Goal: Transaction & Acquisition: Purchase product/service

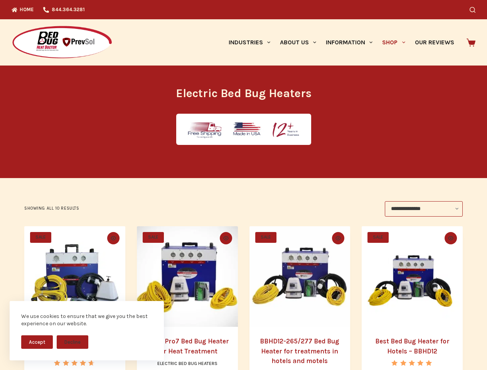
click at [37, 342] on button "Accept" at bounding box center [37, 341] width 32 height 13
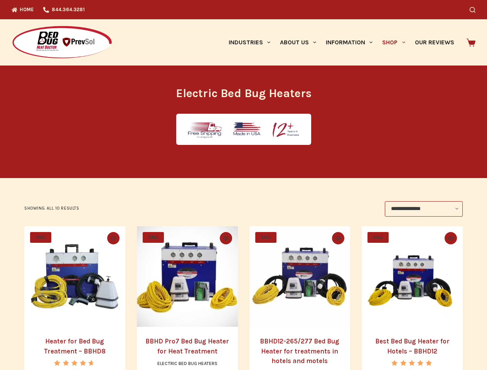
click at [72, 342] on button "Decline" at bounding box center [73, 347] width 32 height 13
click at [475, 10] on icon "Search" at bounding box center [472, 10] width 6 height 6
click at [252, 42] on link "Industries" at bounding box center [248, 42] width 51 height 46
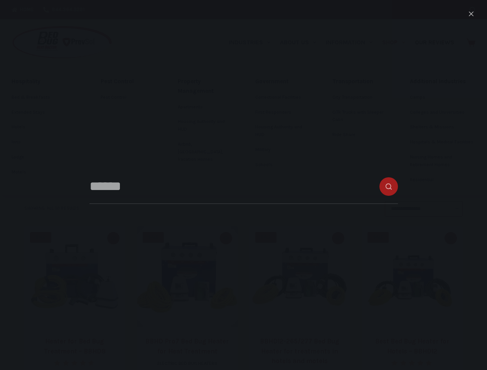
click at [301, 42] on link "About Us" at bounding box center [298, 42] width 46 height 46
click at [352, 42] on link "Information" at bounding box center [349, 42] width 56 height 46
click at [397, 42] on link "Shop" at bounding box center [393, 42] width 32 height 46
click at [112, 238] on icon "Quick view toggle" at bounding box center [113, 238] width 5 height 4
click at [226, 238] on icon "Quick view toggle" at bounding box center [225, 238] width 5 height 4
